Goal: Find specific page/section: Find specific page/section

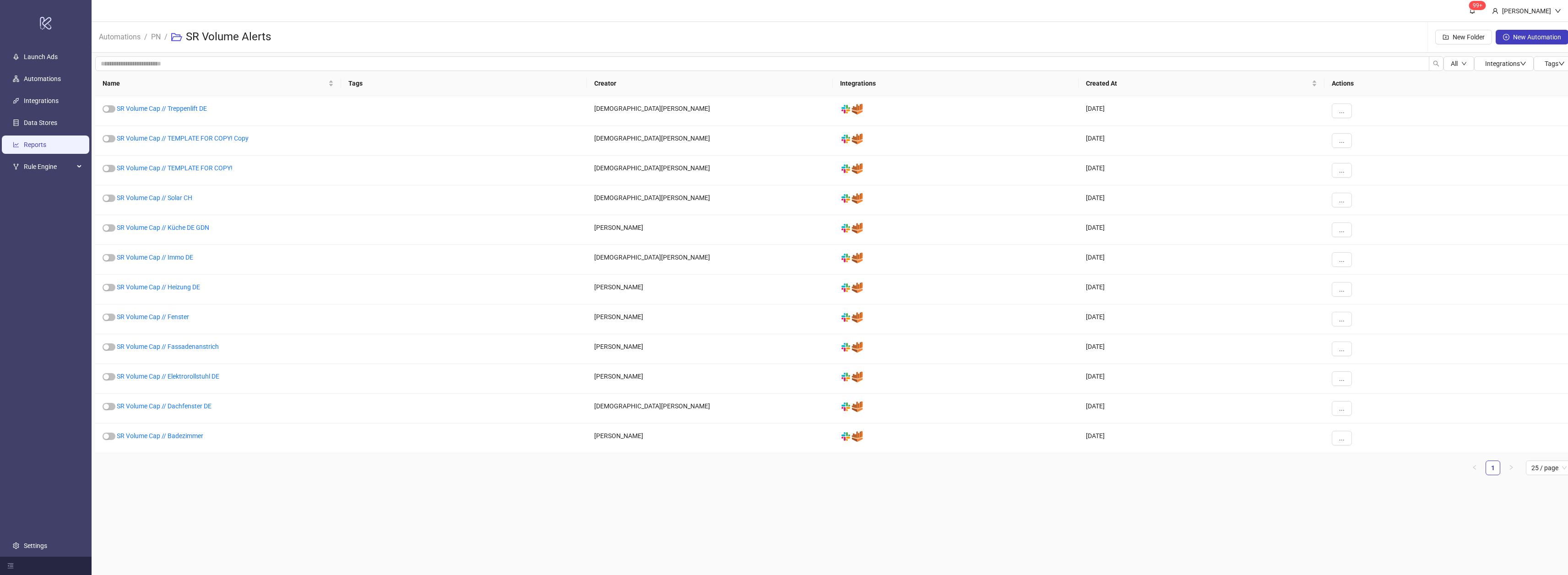
click at [36, 143] on link "Reports" at bounding box center [35, 144] width 22 height 7
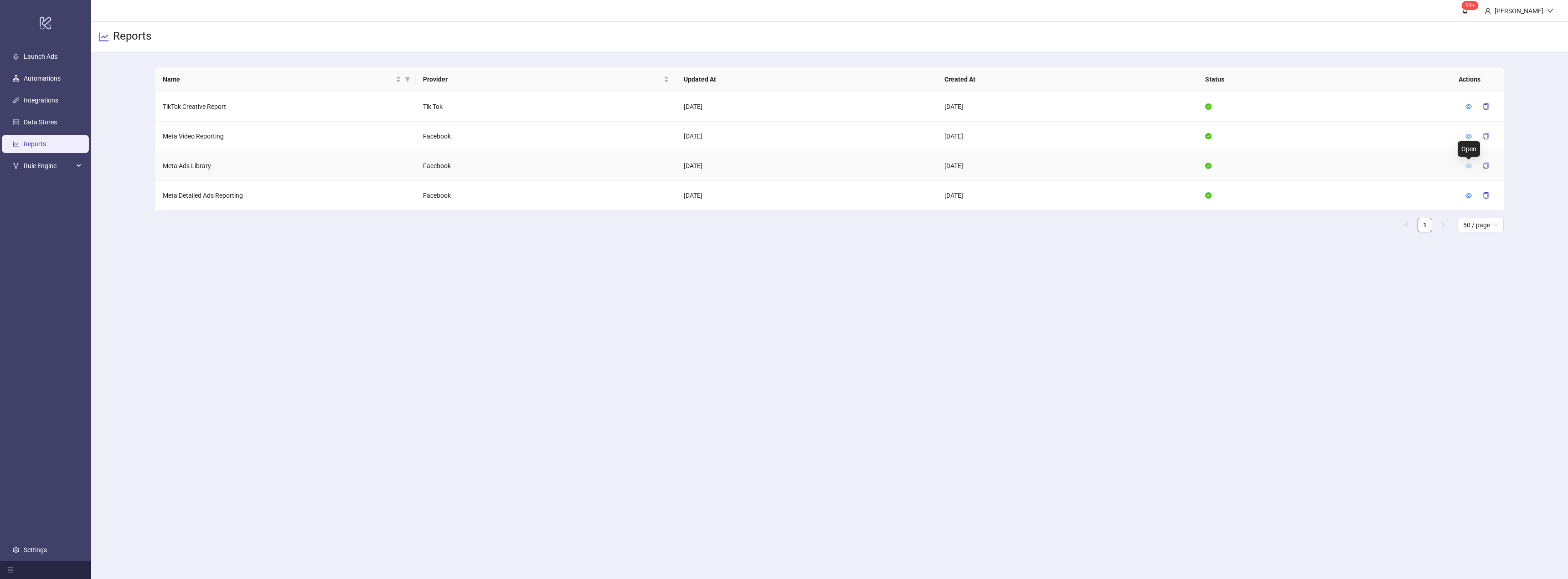
click at [1470, 165] on icon "eye" at bounding box center [1468, 165] width 7 height 7
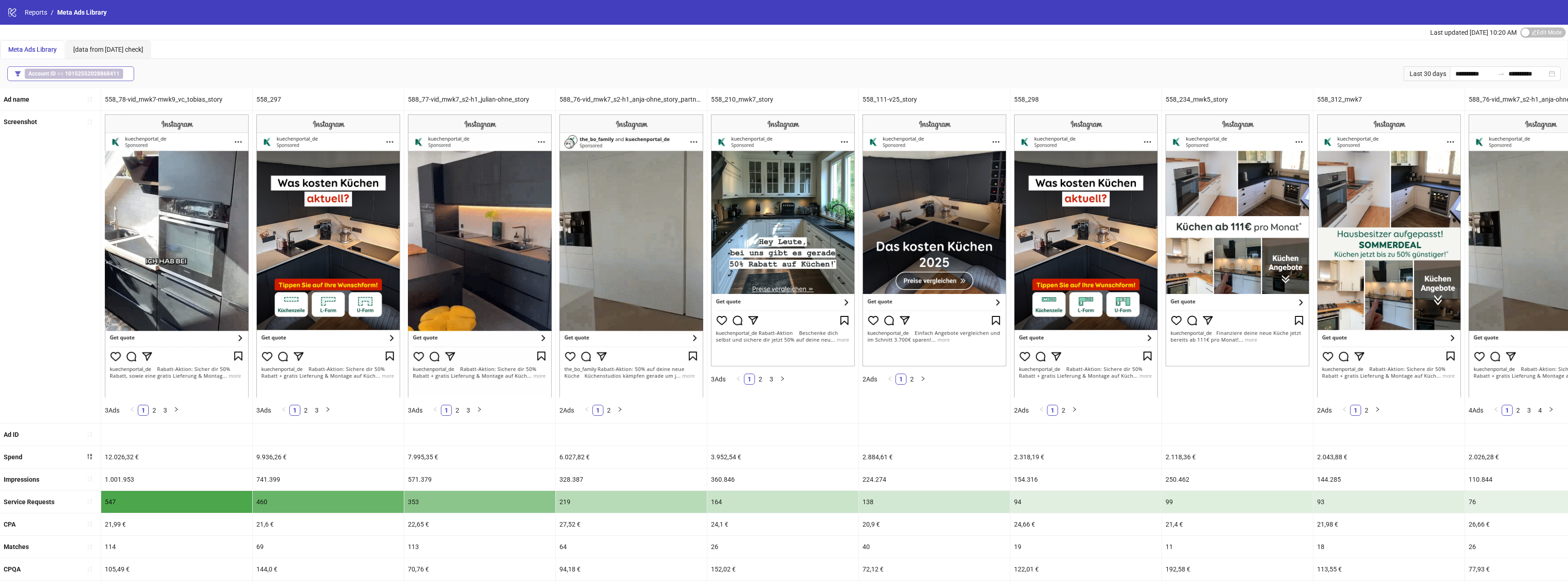
click at [82, 71] on b "10152552028868411" at bounding box center [92, 73] width 55 height 7
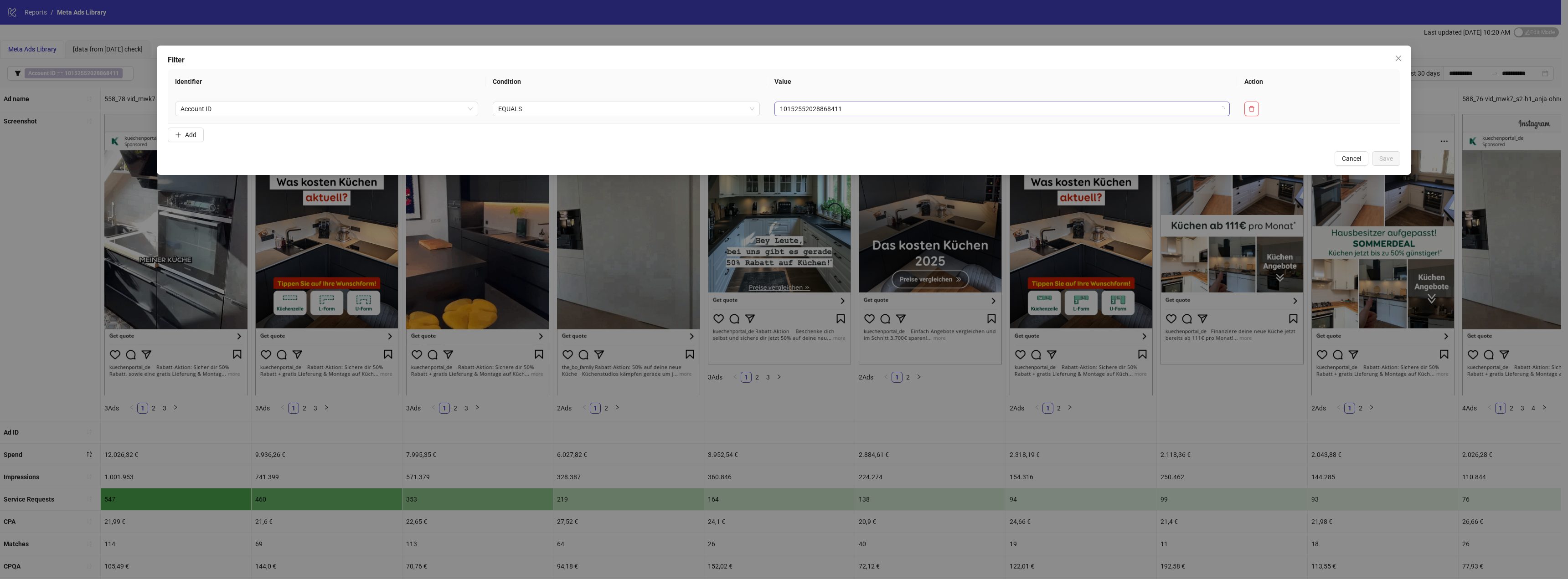
click at [838, 109] on span "10152552028868411" at bounding box center [1002, 109] width 444 height 13
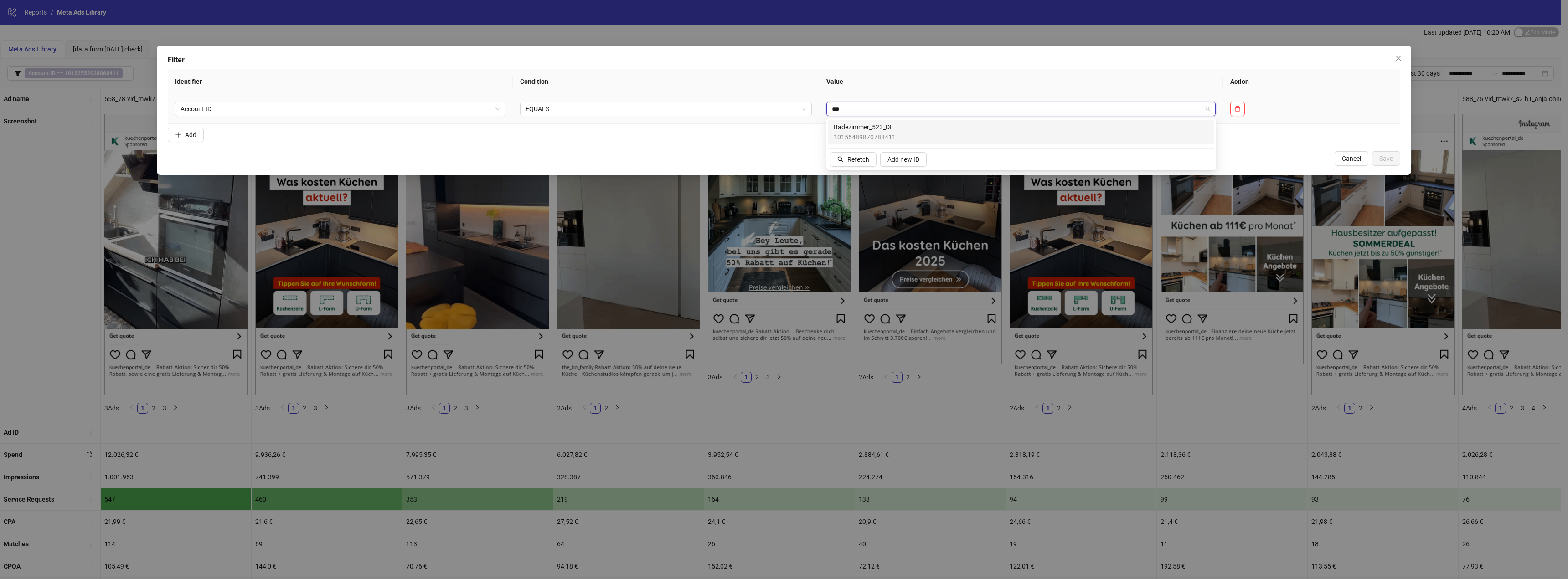
type input "****"
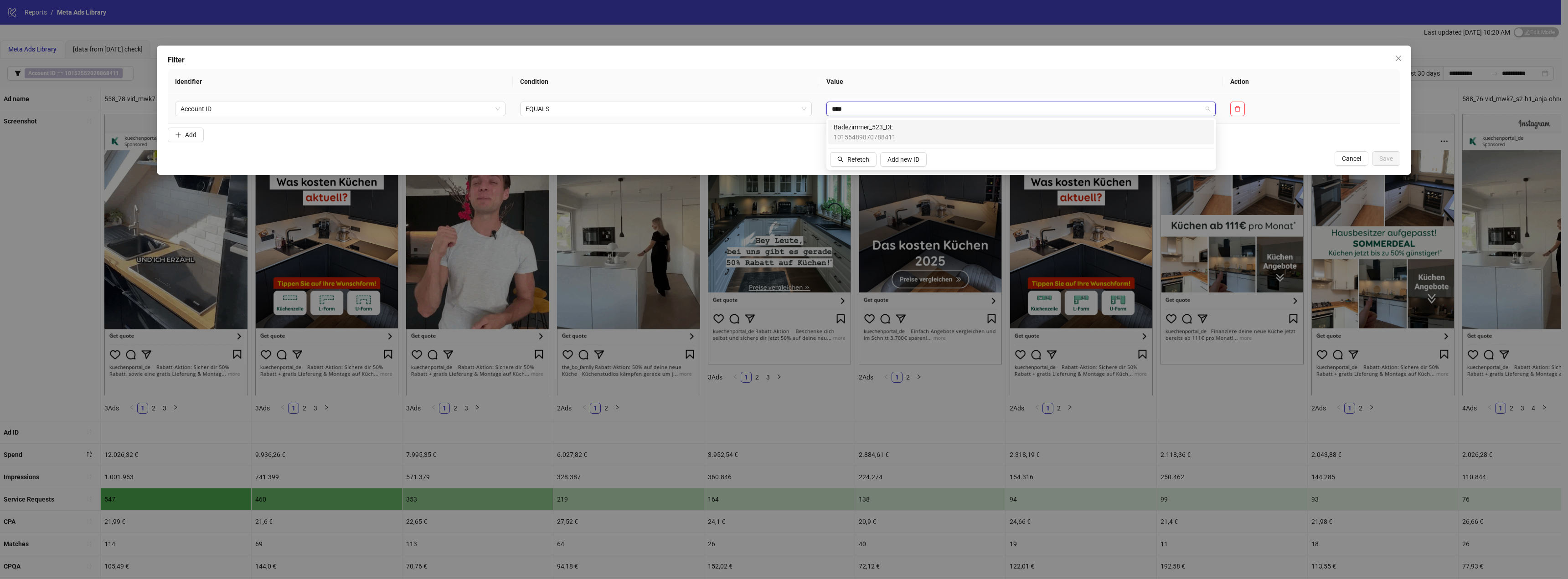
click at [888, 130] on span "Badezimmer_523_DE" at bounding box center [864, 127] width 62 height 10
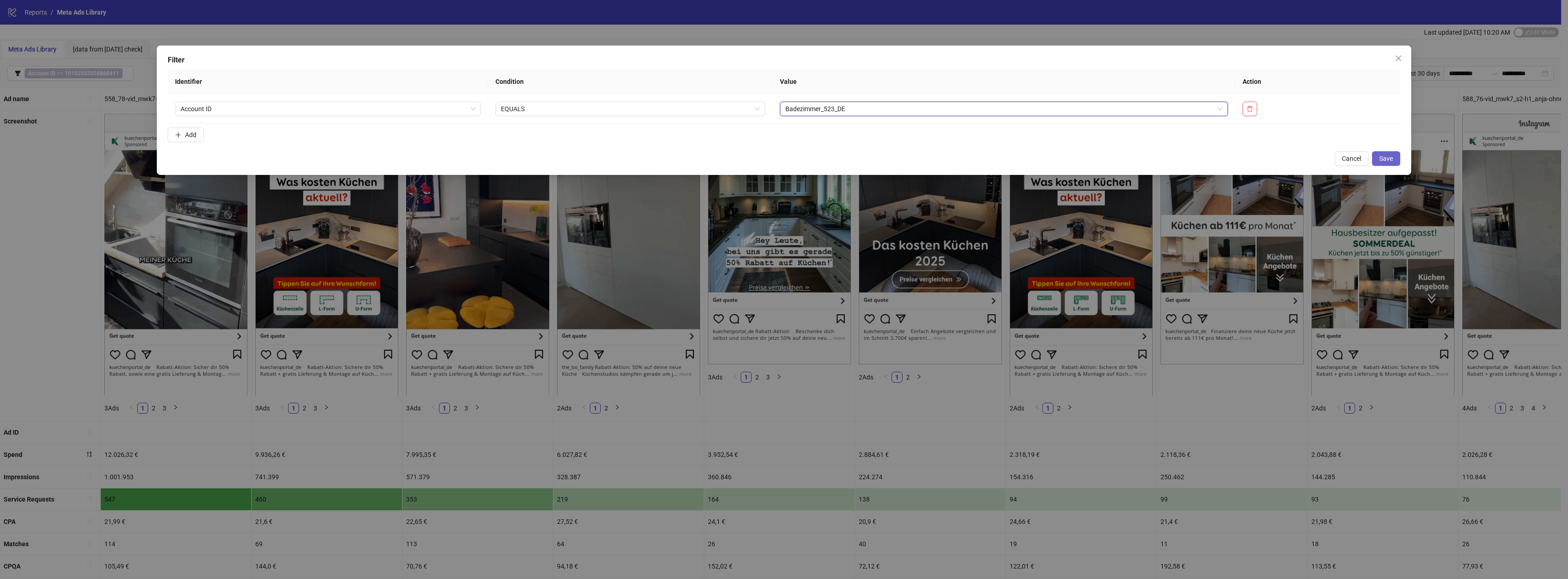
click at [1392, 156] on span "Save" at bounding box center [1386, 159] width 13 height 7
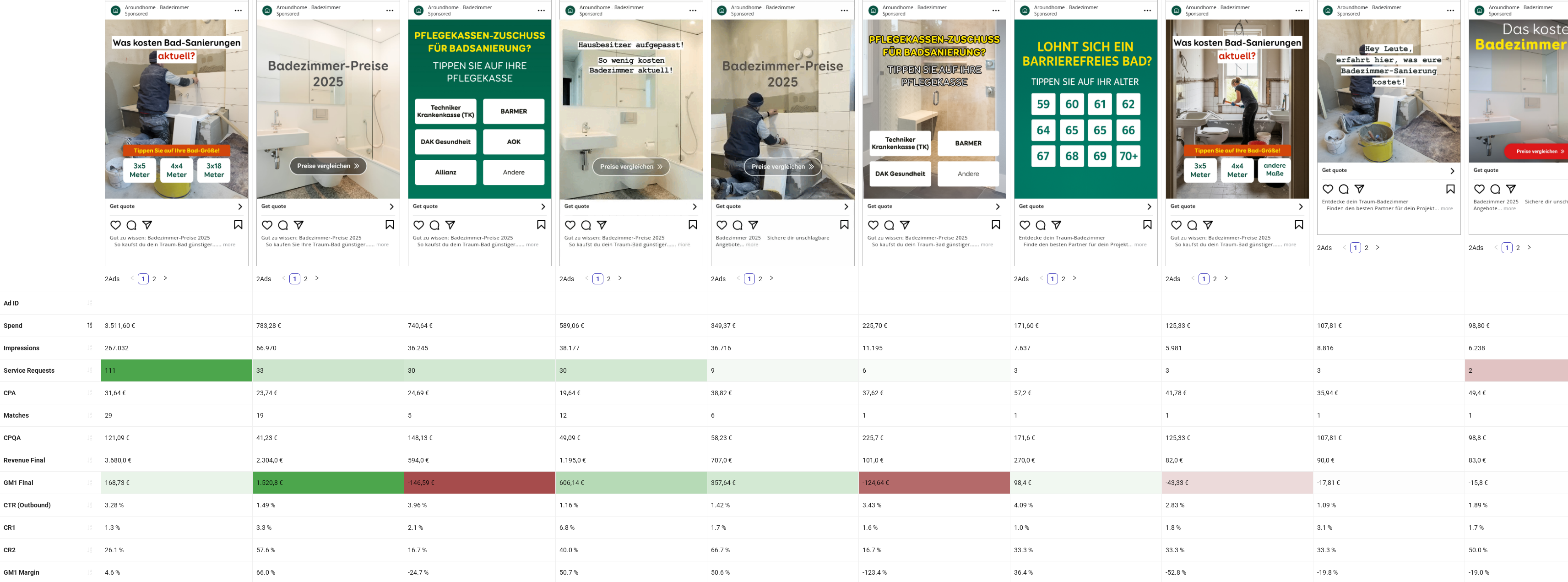
scroll to position [178, 0]
